Goal: Find specific page/section: Find specific page/section

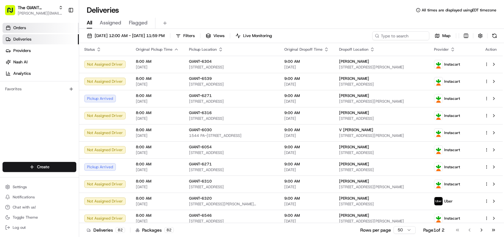
click at [31, 27] on link "Orders" at bounding box center [41, 28] width 76 height 10
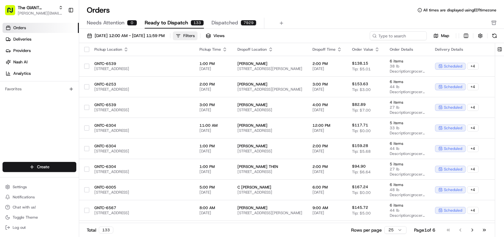
click at [195, 35] on div "Filters" at bounding box center [188, 36] width 11 height 6
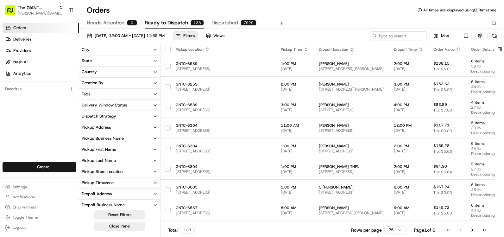
click at [104, 46] on button "City" at bounding box center [119, 49] width 81 height 11
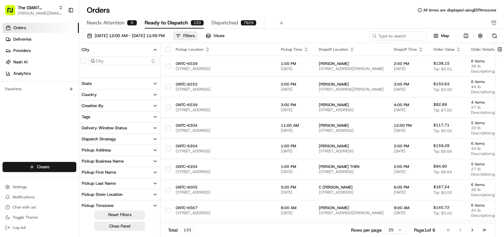
click at [101, 57] on input at bounding box center [123, 60] width 71 height 9
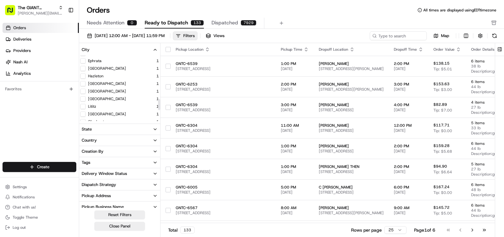
scroll to position [285, 0]
click at [85, 97] on div "Quarryville" at bounding box center [93, 97] width 27 height 5
click at [82, 97] on button "Quarryville" at bounding box center [82, 97] width 5 height 5
